Goal: Task Accomplishment & Management: Manage account settings

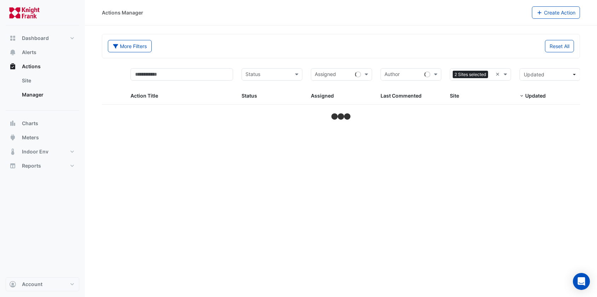
select select "**"
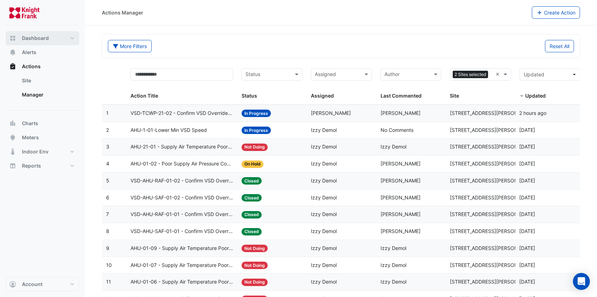
click at [42, 36] on span "Dashboard" at bounding box center [35, 38] width 27 height 7
select select "**"
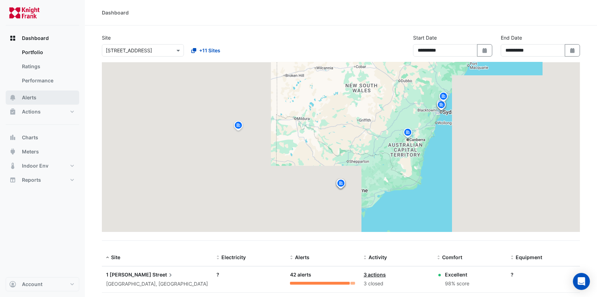
click at [44, 94] on button "Alerts" at bounding box center [43, 98] width 74 height 14
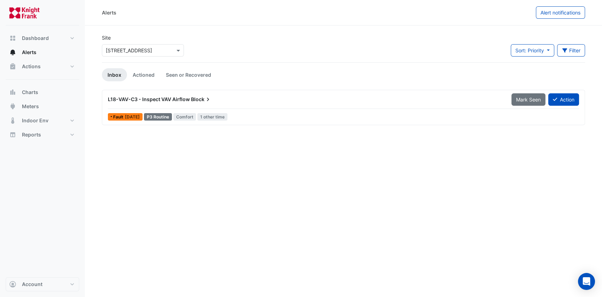
click at [203, 97] on span "Block" at bounding box center [201, 99] width 21 height 7
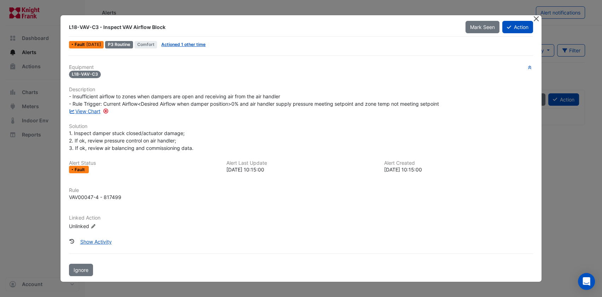
click at [537, 18] on button "Close" at bounding box center [535, 18] width 7 height 7
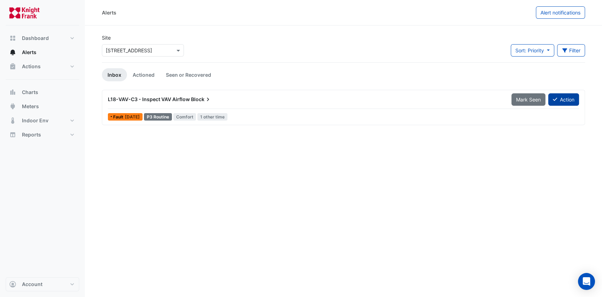
click at [565, 95] on button "Action" at bounding box center [563, 99] width 31 height 12
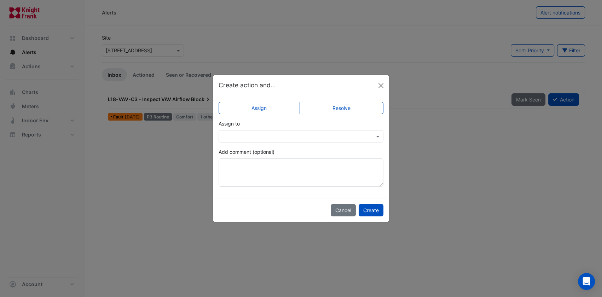
click at [282, 142] on app-escalated-ticket-simple-upsert "Assign Resolve Assign to Add comment (optional)" at bounding box center [301, 147] width 165 height 80
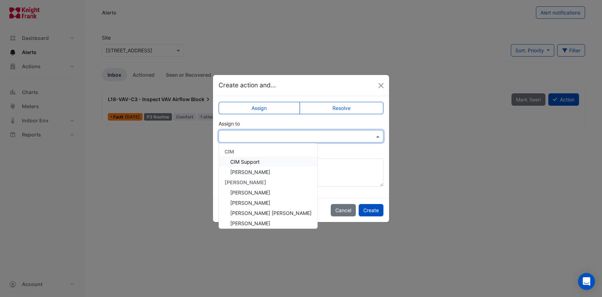
click at [286, 135] on input "text" at bounding box center [293, 136] width 143 height 7
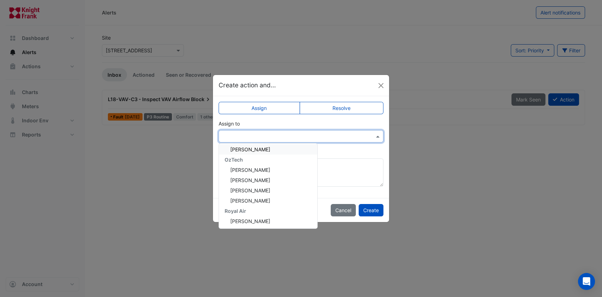
scroll to position [74, 0]
click at [256, 219] on span "[PERSON_NAME]" at bounding box center [250, 221] width 40 height 6
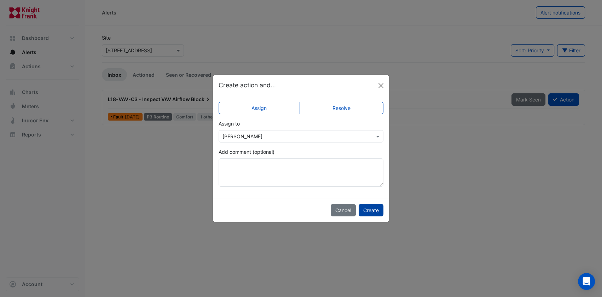
click at [369, 207] on button "Create" at bounding box center [371, 210] width 25 height 12
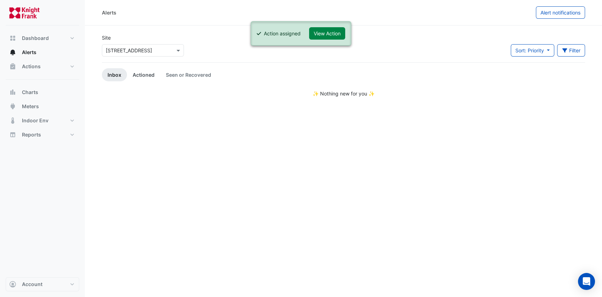
click at [141, 75] on link "Actioned" at bounding box center [143, 74] width 33 height 13
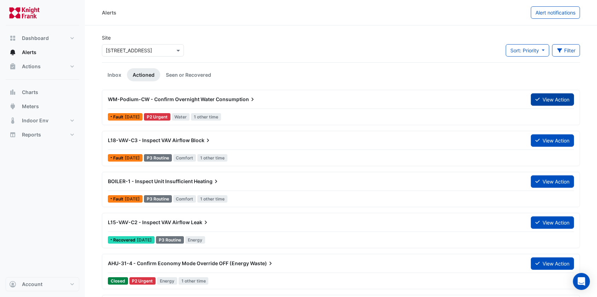
click at [547, 99] on button "View Action" at bounding box center [552, 99] width 43 height 12
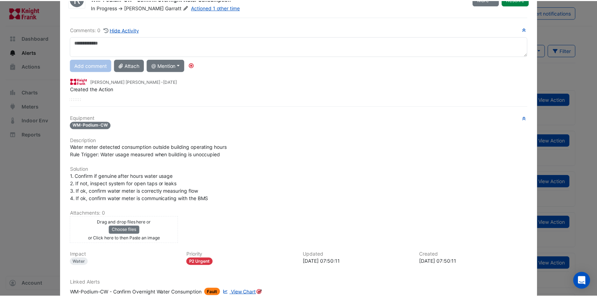
scroll to position [0, 0]
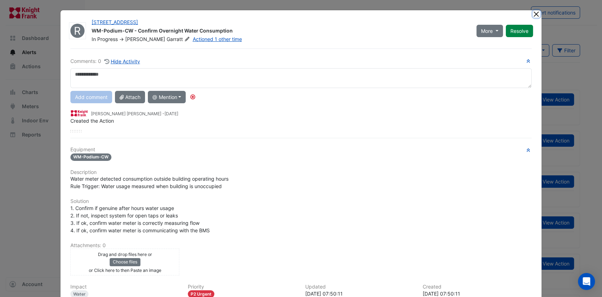
click at [535, 12] on button "Close" at bounding box center [535, 13] width 7 height 7
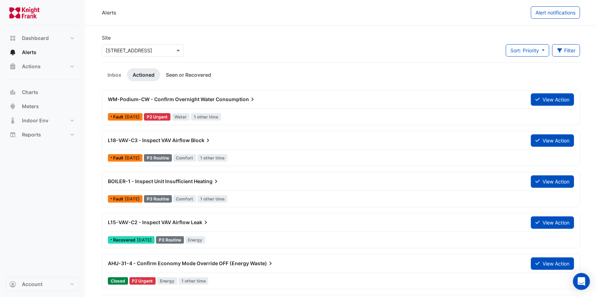
click at [175, 72] on link "Seen or Recovered" at bounding box center [188, 74] width 57 height 13
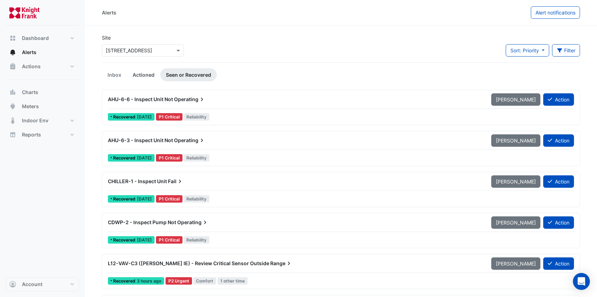
click at [135, 77] on link "Actioned" at bounding box center [143, 74] width 33 height 13
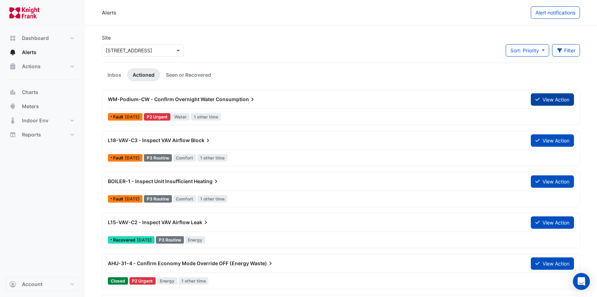
click at [541, 96] on button "View Action" at bounding box center [552, 99] width 43 height 12
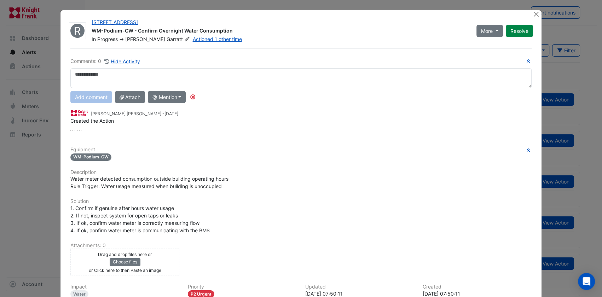
click at [115, 117] on div "Created the Action" at bounding box center [300, 120] width 461 height 7
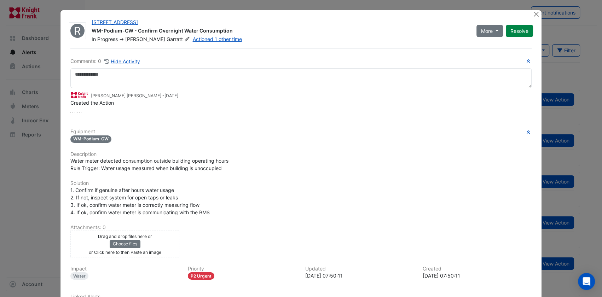
click at [126, 98] on small "Mavie Dela cruz - 3 weeks and 1 day ago" at bounding box center [134, 96] width 87 height 6
click at [121, 61] on button "Hide Activity" at bounding box center [122, 61] width 36 height 8
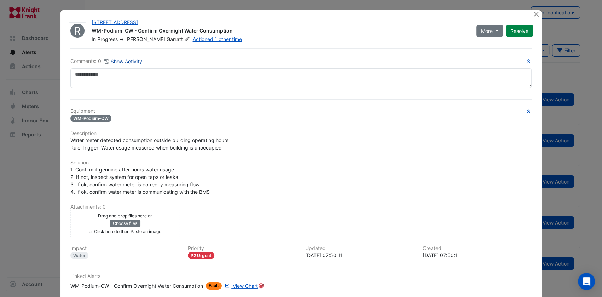
click at [121, 62] on button "Show Activity" at bounding box center [123, 61] width 39 height 8
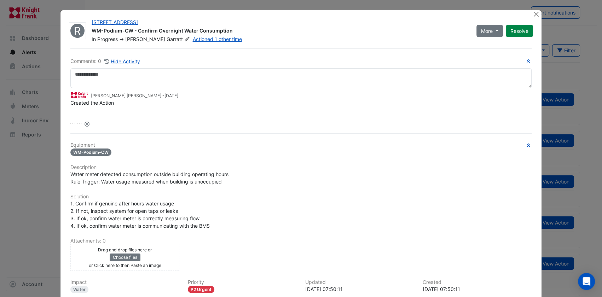
click at [71, 112] on div "Mavie Dela cruz - 3 weeks and 1 day ago Created the Action" at bounding box center [300, 101] width 461 height 27
drag, startPoint x: 75, startPoint y: 123, endPoint x: 72, endPoint y: 160, distance: 37.3
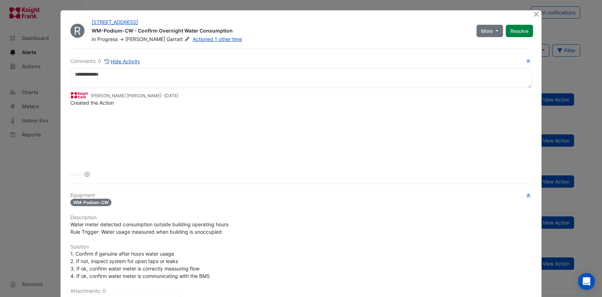
click at [85, 174] on icon "Reset" at bounding box center [87, 174] width 5 height 5
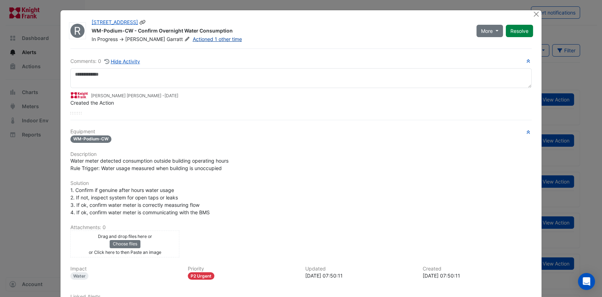
click at [193, 40] on link "Actioned 1 other time" at bounding box center [217, 39] width 49 height 6
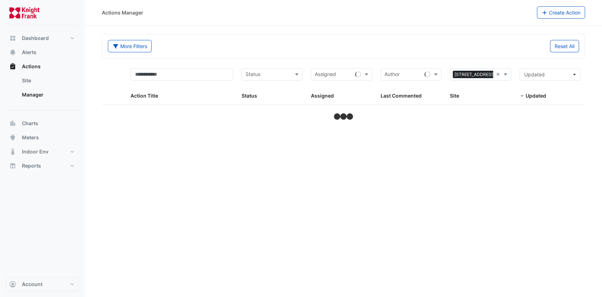
select select "**"
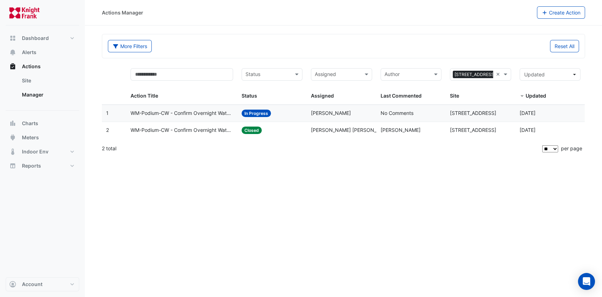
click at [382, 127] on span "[PERSON_NAME]" at bounding box center [400, 130] width 40 height 6
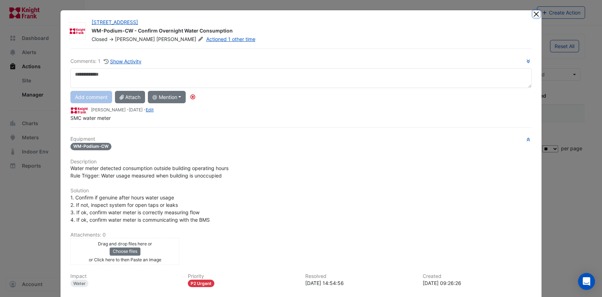
click at [533, 14] on button "Close" at bounding box center [535, 13] width 7 height 7
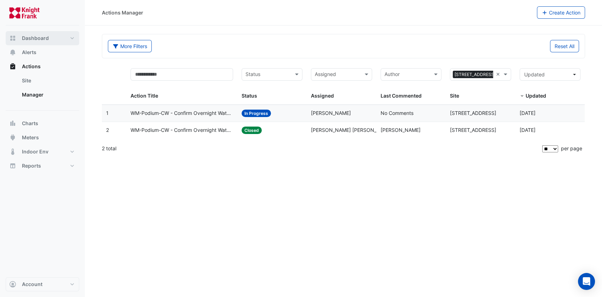
click at [45, 41] on span "Dashboard" at bounding box center [35, 38] width 27 height 7
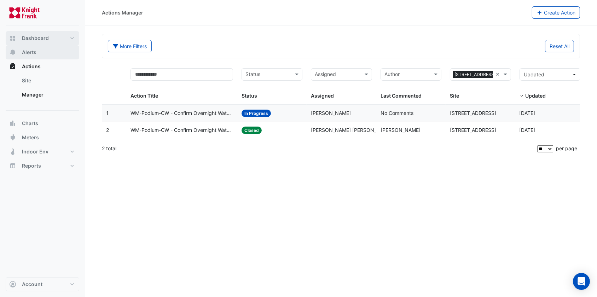
select select "**"
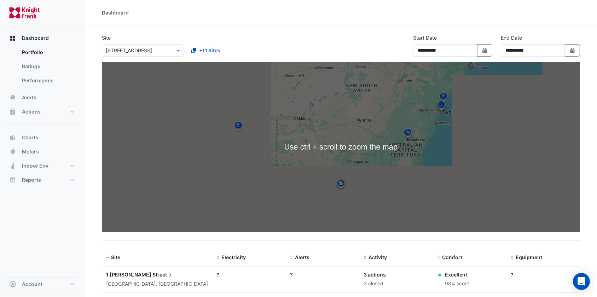
click at [154, 56] on div "Select a Site × [STREET_ADDRESS]" at bounding box center [143, 50] width 82 height 12
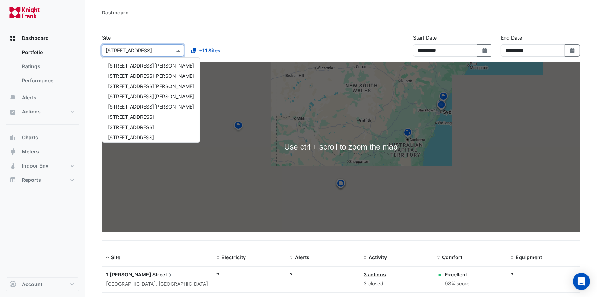
scroll to position [43, 0]
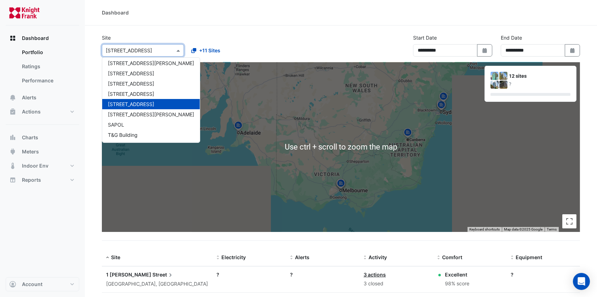
click at [149, 101] on span "[STREET_ADDRESS]" at bounding box center [131, 104] width 46 height 6
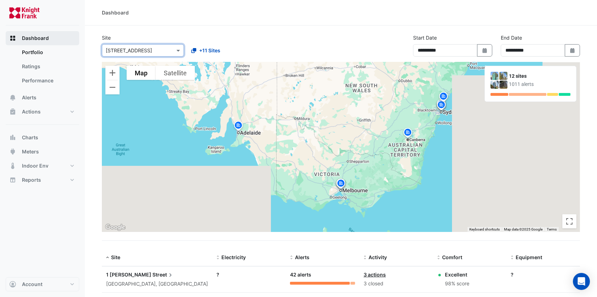
click at [51, 33] on button "Dashboard" at bounding box center [43, 38] width 74 height 14
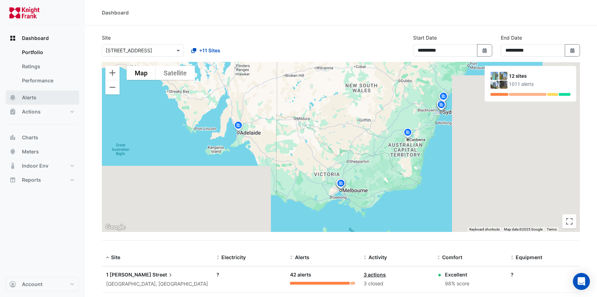
click at [49, 95] on button "Alerts" at bounding box center [43, 98] width 74 height 14
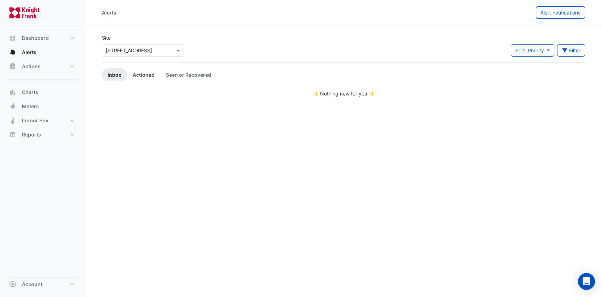
click at [130, 76] on link "Actioned" at bounding box center [143, 74] width 33 height 13
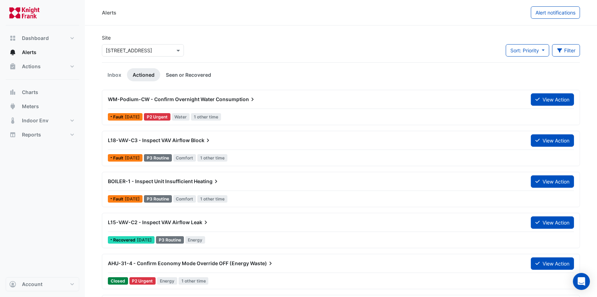
click at [182, 72] on link "Seen or Recovered" at bounding box center [188, 74] width 57 height 13
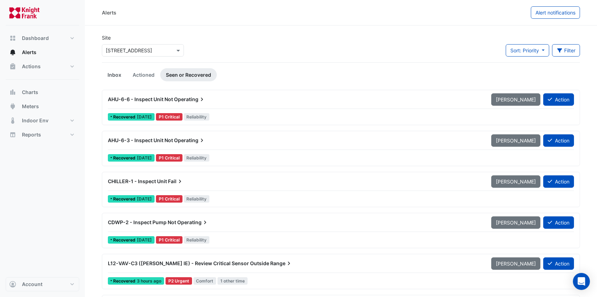
click at [116, 74] on link "Inbox" at bounding box center [114, 74] width 25 height 13
